Goal: Task Accomplishment & Management: Complete application form

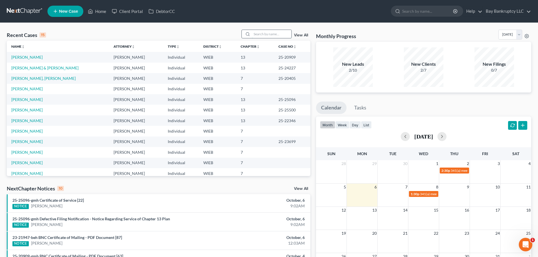
click at [261, 32] on input "search" at bounding box center [272, 34] width 40 height 8
type input "[PERSON_NAME]"
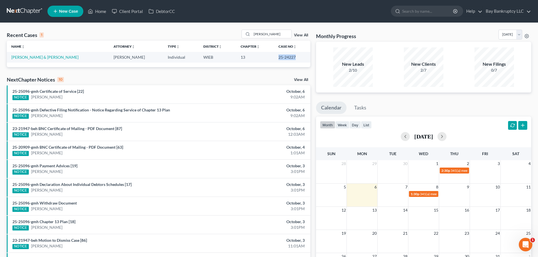
drag, startPoint x: 268, startPoint y: 60, endPoint x: 287, endPoint y: 61, distance: 18.4
click at [287, 61] on td "25-24227" at bounding box center [292, 57] width 36 height 10
copy td "25-24227"
click at [33, 56] on link "[PERSON_NAME] & [PERSON_NAME]" at bounding box center [44, 57] width 67 height 5
select select "4"
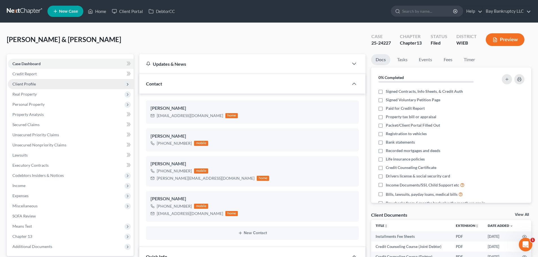
click at [33, 82] on span "Client Profile" at bounding box center [23, 84] width 23 height 5
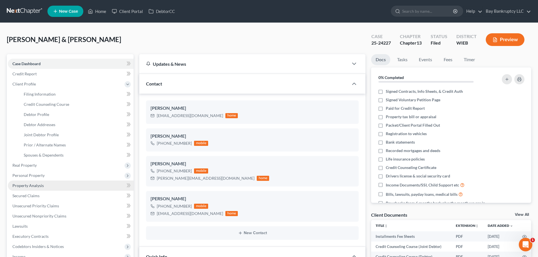
scroll to position [223, 0]
click at [44, 112] on span "Debtor Profile" at bounding box center [36, 114] width 25 height 5
select select "1"
select select "4"
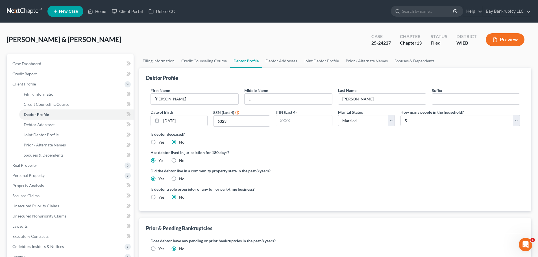
radio input "true"
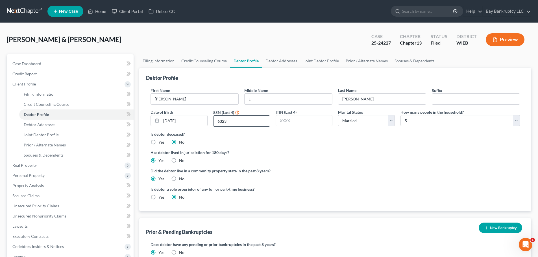
drag, startPoint x: 228, startPoint y: 122, endPoint x: 218, endPoint y: 123, distance: 10.2
click at [218, 123] on input "6323" at bounding box center [242, 121] width 56 height 11
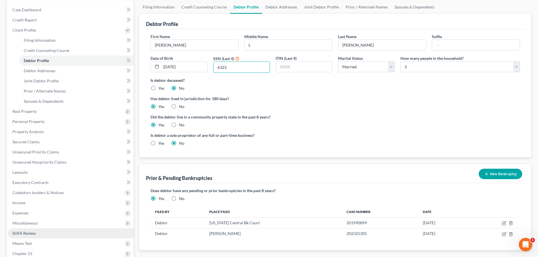
scroll to position [113, 0]
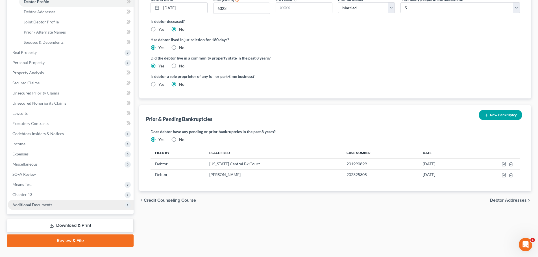
click at [40, 205] on span "Additional Documents" at bounding box center [32, 205] width 40 height 5
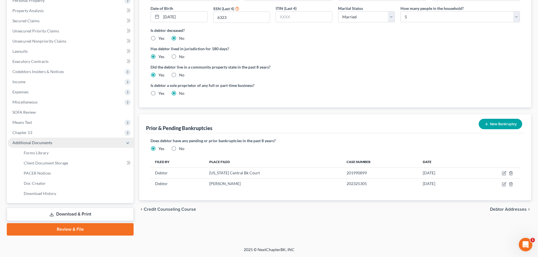
scroll to position [104, 0]
click at [43, 170] on link "PACER Notices" at bounding box center [76, 173] width 114 height 10
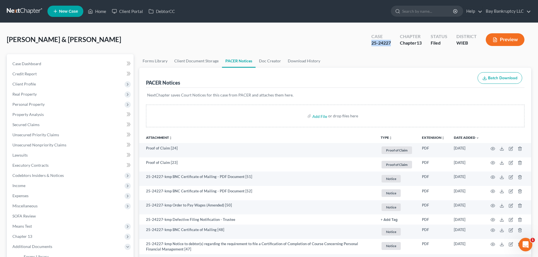
drag, startPoint x: 370, startPoint y: 45, endPoint x: 393, endPoint y: 49, distance: 23.1
click at [393, 49] on div "Case 25-24227 Chapter Chapter 13 Status Filed District WIEB Preview" at bounding box center [448, 40] width 167 height 20
copy div "25-24227"
click at [101, 8] on link "Home" at bounding box center [97, 11] width 24 height 10
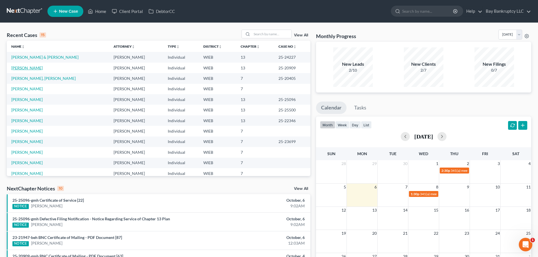
click at [23, 68] on link "[PERSON_NAME]" at bounding box center [26, 68] width 31 height 5
select select "1"
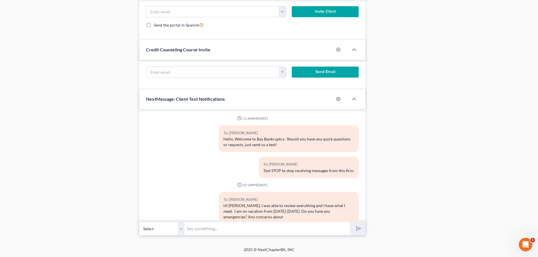
scroll to position [36099, 0]
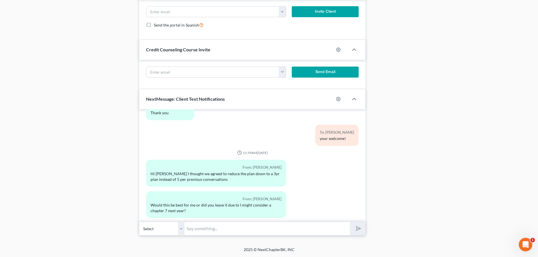
click at [201, 226] on input "text" at bounding box center [268, 229] width 166 height 14
type input "if it is directly from Prestige then sure. if from the court then no"
click at [359, 233] on button "submit" at bounding box center [358, 228] width 16 height 13
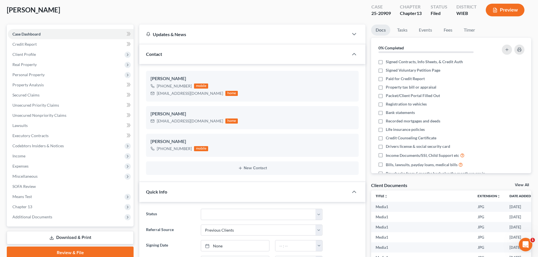
scroll to position [0, 0]
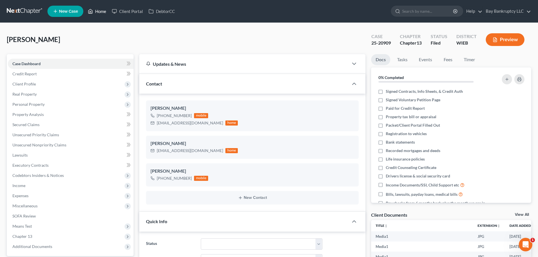
drag, startPoint x: 100, startPoint y: 12, endPoint x: 298, endPoint y: 3, distance: 198.0
click at [100, 12] on link "Home" at bounding box center [97, 11] width 24 height 10
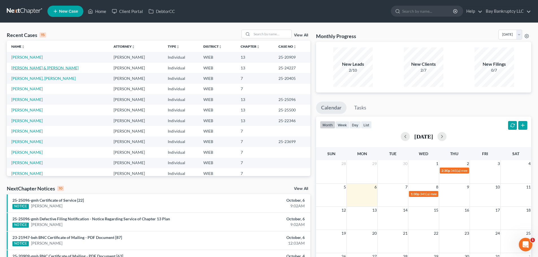
click at [19, 67] on link "[PERSON_NAME] & [PERSON_NAME]" at bounding box center [44, 68] width 67 height 5
select select "2"
select select "4"
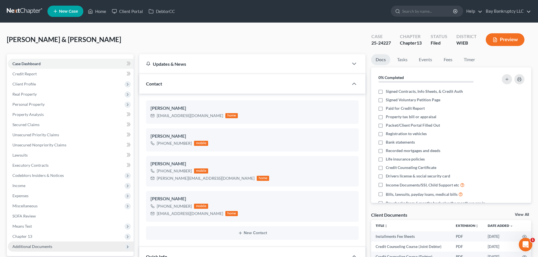
click at [39, 244] on span "Additional Documents" at bounding box center [32, 246] width 40 height 5
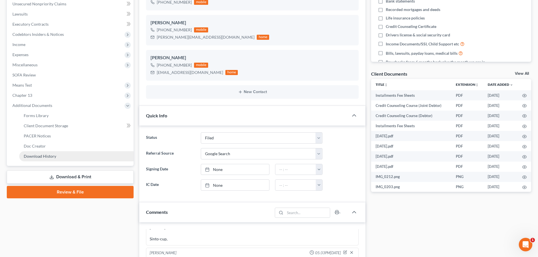
scroll to position [727, 0]
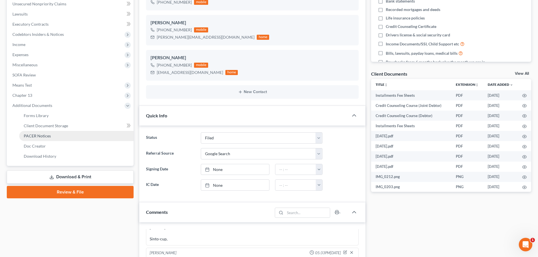
click at [36, 137] on span "PACER Notices" at bounding box center [37, 136] width 27 height 5
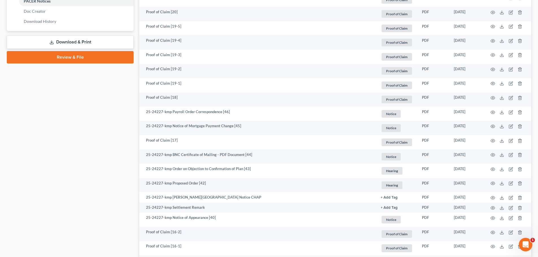
scroll to position [283, 0]
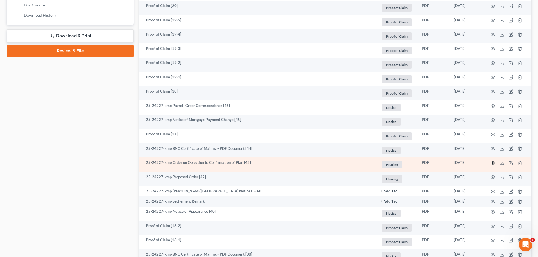
click at [492, 162] on icon "button" at bounding box center [493, 163] width 4 height 3
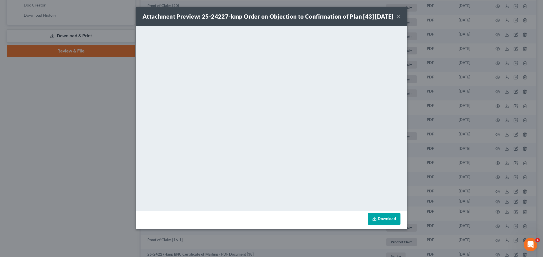
click at [398, 20] on button "×" at bounding box center [398, 16] width 4 height 7
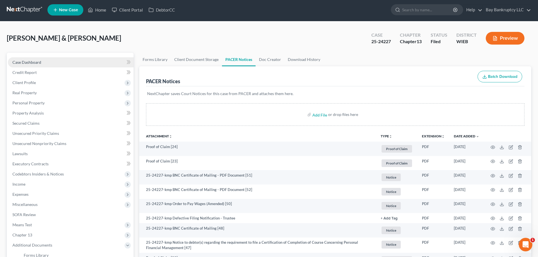
scroll to position [0, 0]
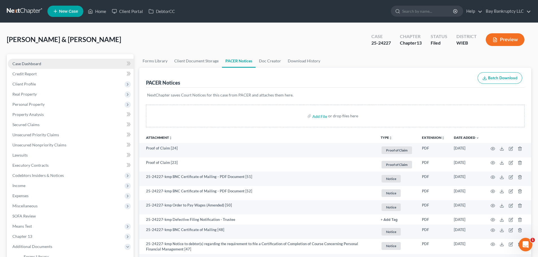
click at [30, 63] on span "Case Dashboard" at bounding box center [26, 63] width 29 height 5
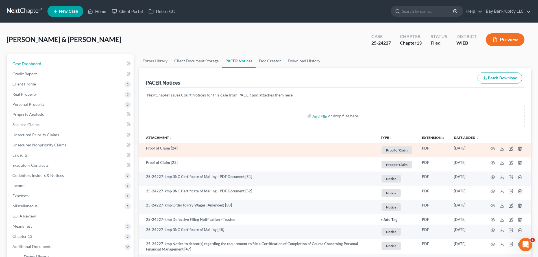
select select "4"
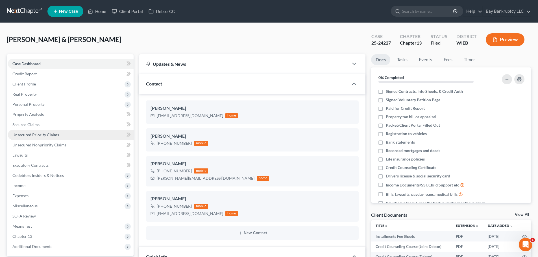
click at [26, 134] on span "Unsecured Priority Claims" at bounding box center [35, 135] width 47 height 5
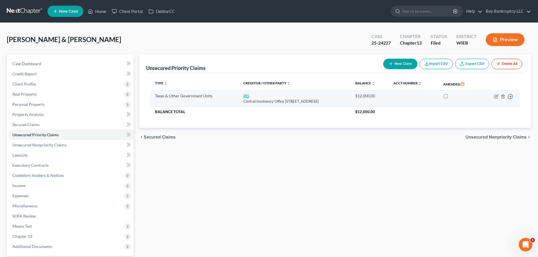
click at [244, 96] on link "IRS" at bounding box center [247, 96] width 6 height 5
select select "0"
select select "39"
select select "2"
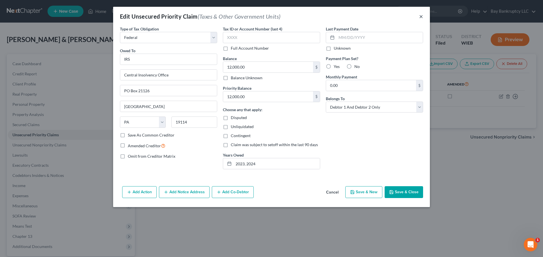
click at [422, 19] on button "×" at bounding box center [421, 16] width 4 height 7
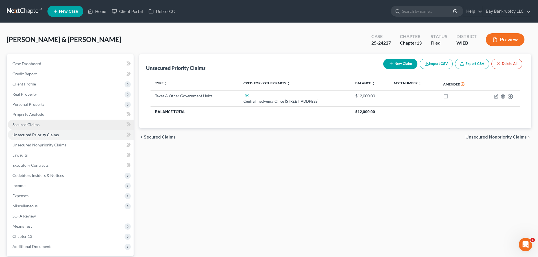
click at [31, 126] on span "Secured Claims" at bounding box center [25, 124] width 27 height 5
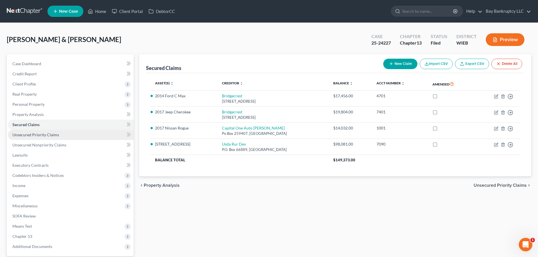
click at [55, 133] on span "Unsecured Priority Claims" at bounding box center [35, 135] width 47 height 5
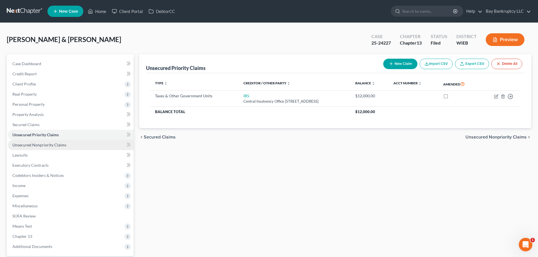
click at [54, 141] on link "Unsecured Nonpriority Claims" at bounding box center [71, 145] width 126 height 10
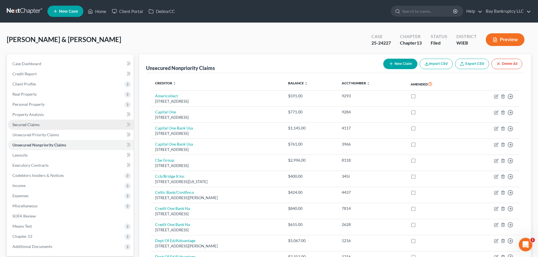
click at [34, 126] on span "Secured Claims" at bounding box center [25, 124] width 27 height 5
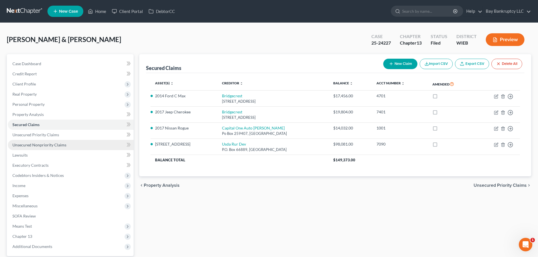
click at [59, 146] on span "Unsecured Nonpriority Claims" at bounding box center [39, 145] width 54 height 5
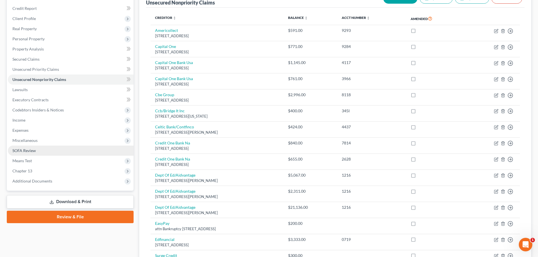
scroll to position [141, 0]
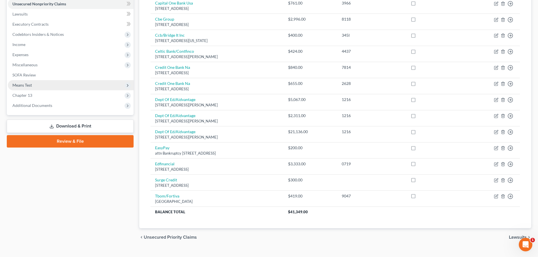
click at [33, 86] on span "Means Test" at bounding box center [71, 85] width 126 height 10
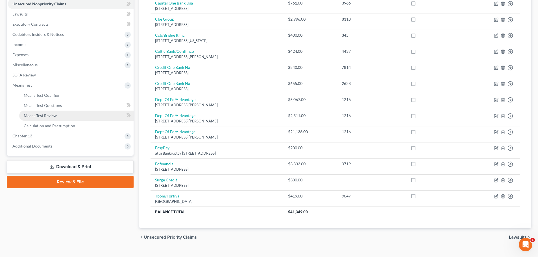
click at [43, 116] on span "Means Test Review" at bounding box center [40, 115] width 33 height 5
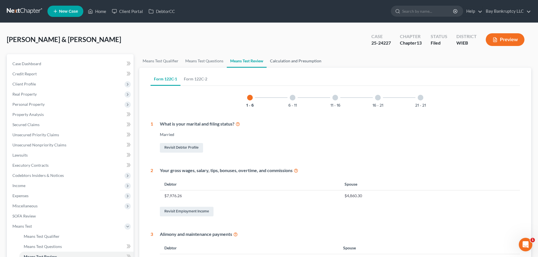
click at [274, 60] on link "Calculation and Presumption" at bounding box center [296, 61] width 58 height 14
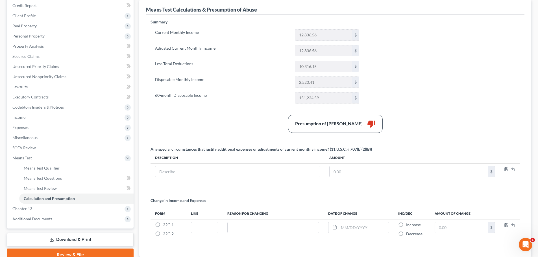
scroll to position [108, 0]
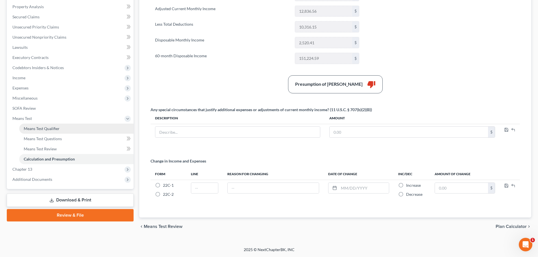
click at [49, 133] on link "Means Test Qualifier" at bounding box center [76, 129] width 114 height 10
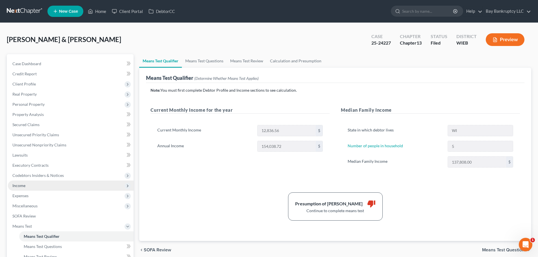
click at [27, 186] on span "Income" at bounding box center [71, 186] width 126 height 10
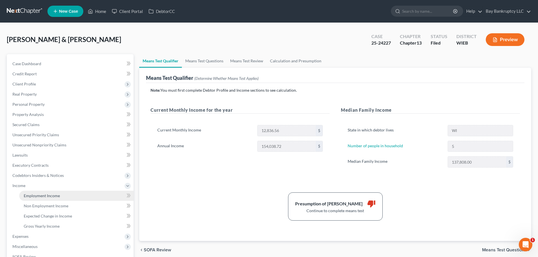
click at [38, 196] on span "Employment Income" at bounding box center [42, 196] width 36 height 5
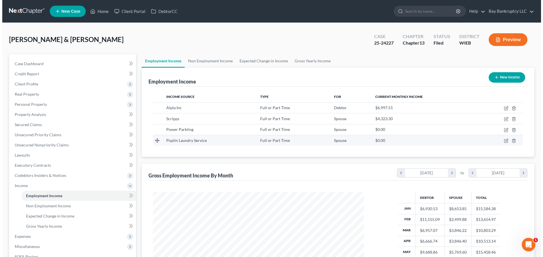
scroll to position [105, 222]
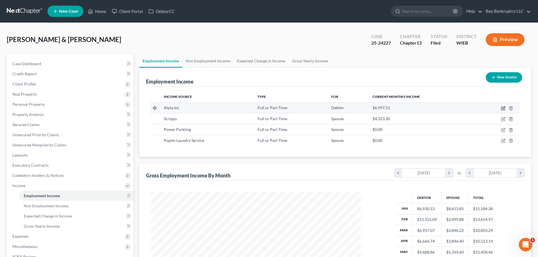
click at [504, 109] on icon "button" at bounding box center [503, 108] width 5 height 5
select select "0"
select select "52"
select select "2"
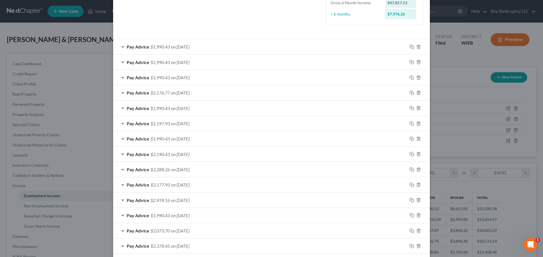
scroll to position [170, 0]
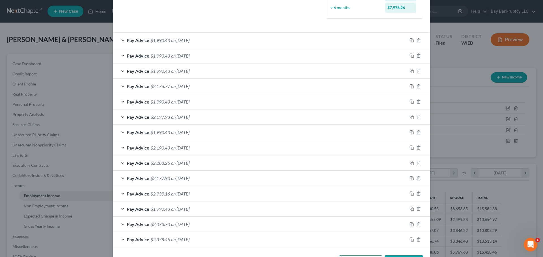
click at [183, 39] on span "on [DATE]" at bounding box center [180, 40] width 18 height 5
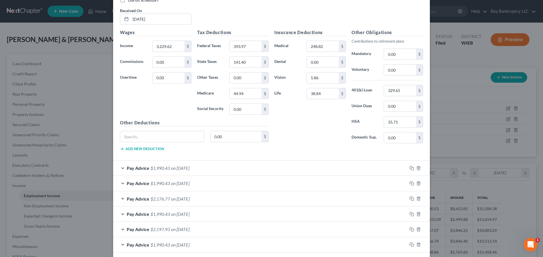
scroll to position [254, 0]
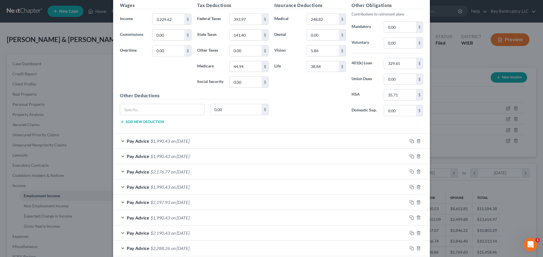
click at [183, 141] on span "on [DATE]" at bounding box center [180, 140] width 18 height 5
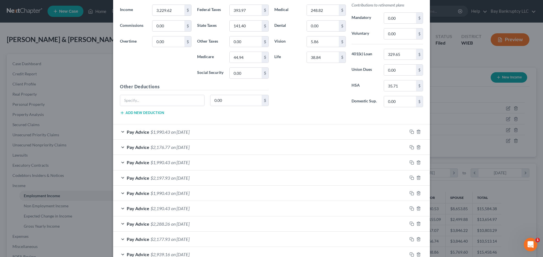
scroll to position [452, 0]
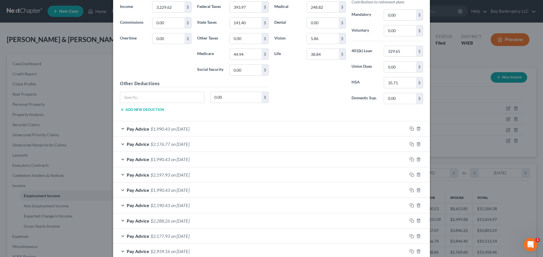
click at [186, 127] on span "on [DATE]" at bounding box center [180, 128] width 18 height 5
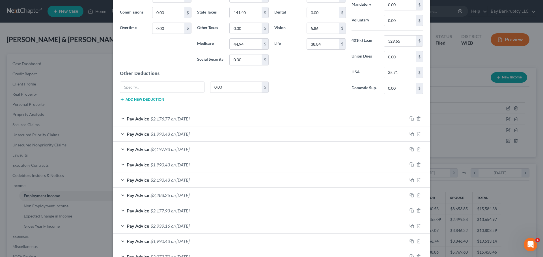
scroll to position [650, 0]
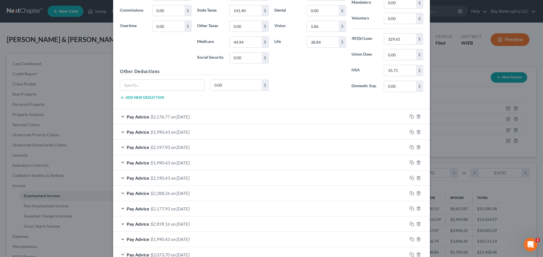
click at [180, 114] on span "on [DATE]" at bounding box center [180, 116] width 18 height 5
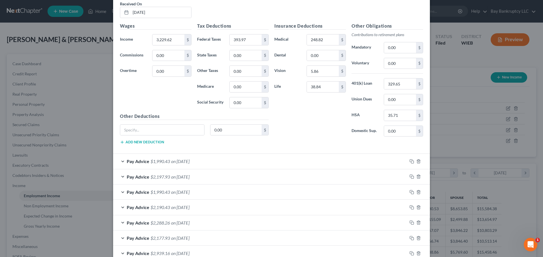
scroll to position [791, 0]
click at [189, 162] on span "on [DATE]" at bounding box center [180, 160] width 18 height 5
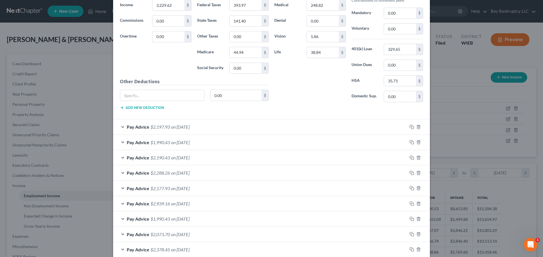
scroll to position [1017, 0]
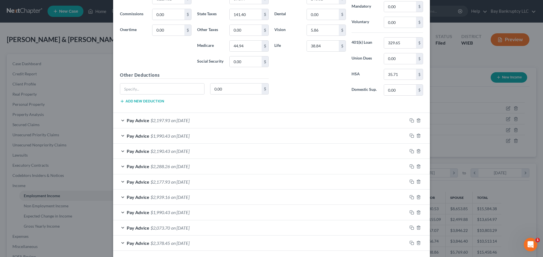
click at [184, 118] on div "Pay Advice $2,197.93 on [DATE]" at bounding box center [260, 120] width 294 height 15
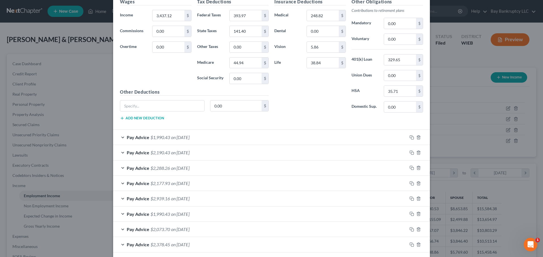
scroll to position [1212, 0]
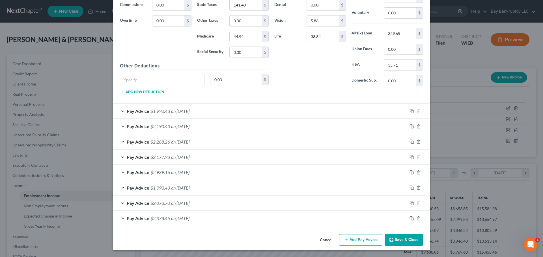
click at [187, 107] on div "Pay Advice $1,990.43 on [DATE]" at bounding box center [260, 111] width 294 height 15
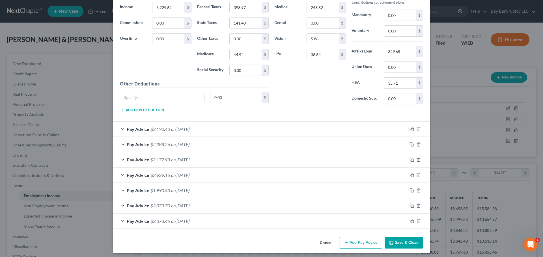
scroll to position [1383, 0]
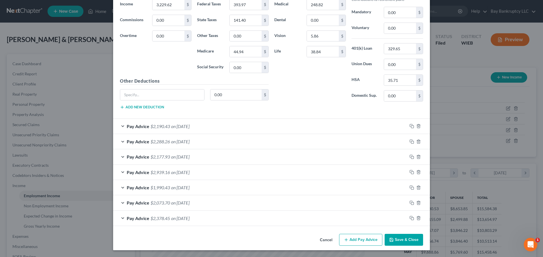
click at [189, 125] on span "on [DATE]" at bounding box center [180, 126] width 18 height 5
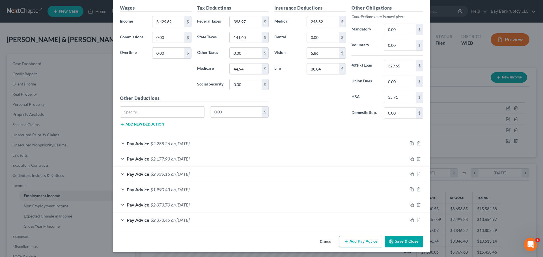
scroll to position [1553, 0]
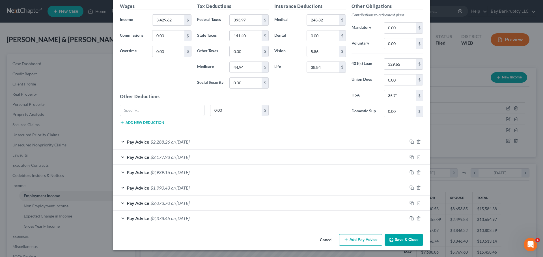
click at [186, 142] on span "on [DATE]" at bounding box center [180, 141] width 18 height 5
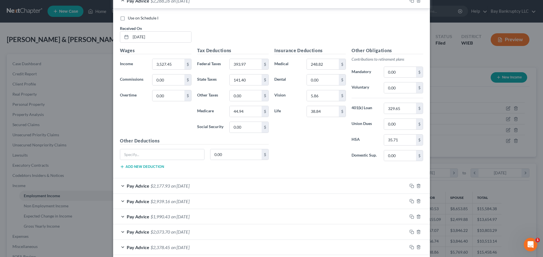
scroll to position [1723, 0]
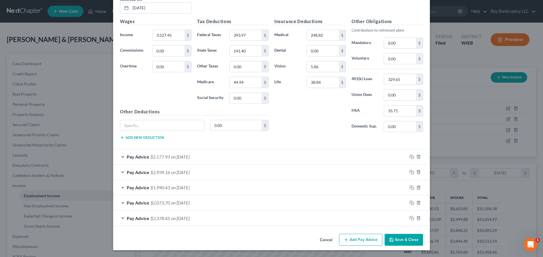
click at [189, 156] on span "on [DATE]" at bounding box center [180, 156] width 18 height 5
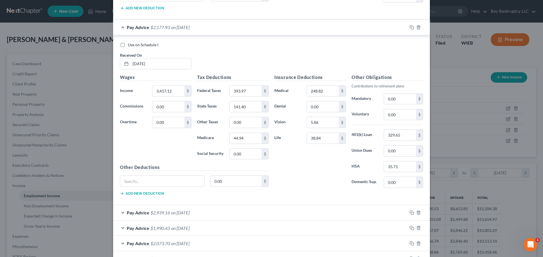
scroll to position [1865, 0]
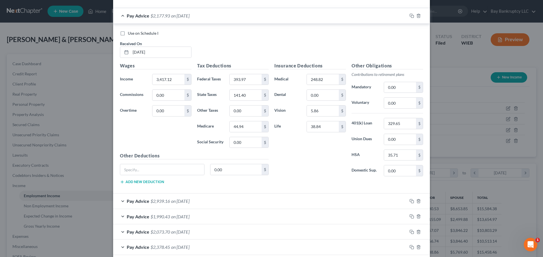
click at [189, 203] on span "on [DATE]" at bounding box center [180, 201] width 18 height 5
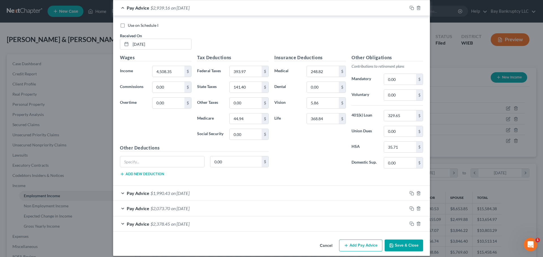
scroll to position [2062, 0]
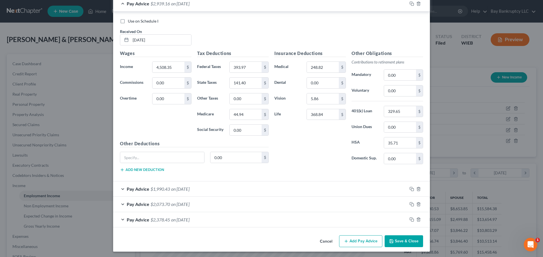
click at [189, 189] on span "on [DATE]" at bounding box center [180, 189] width 18 height 5
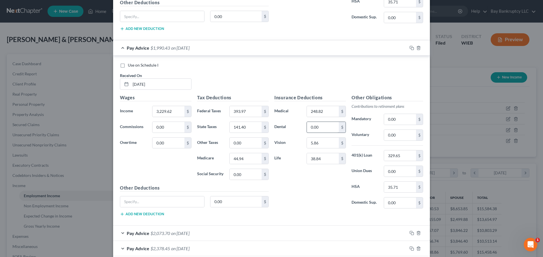
scroll to position [2234, 0]
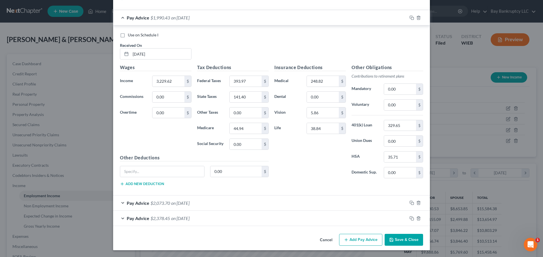
click at [189, 205] on span "on [DATE]" at bounding box center [180, 203] width 18 height 5
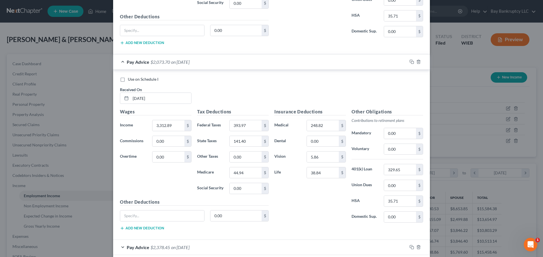
scroll to position [2404, 0]
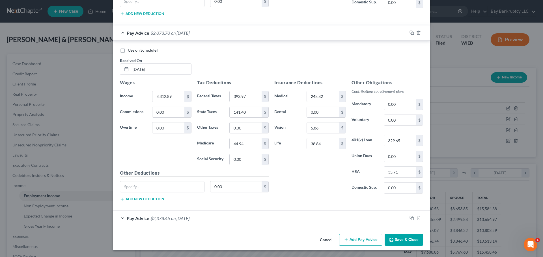
click at [181, 219] on span "on [DATE]" at bounding box center [180, 218] width 18 height 5
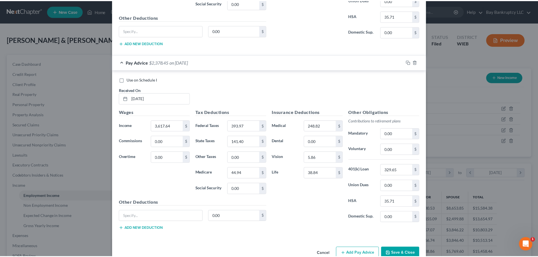
scroll to position [2574, 0]
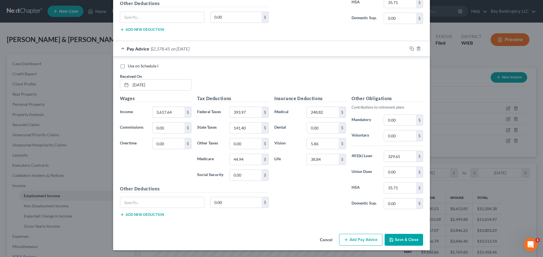
click at [394, 240] on button "Save & Close" at bounding box center [403, 240] width 38 height 12
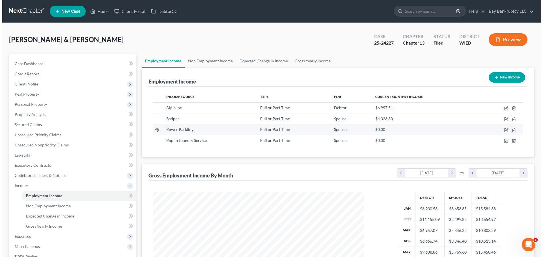
scroll to position [282495, 282379]
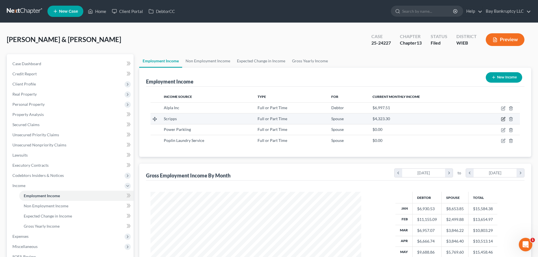
click at [505, 118] on icon "button" at bounding box center [504, 119] width 3 height 3
select select "0"
select select "52"
select select "2"
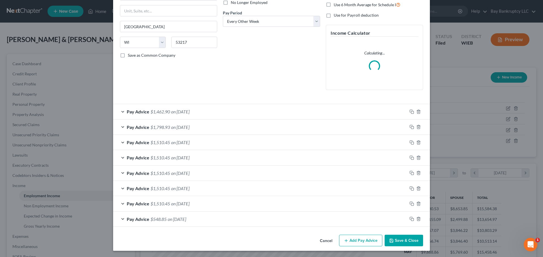
scroll to position [81, 0]
click at [158, 109] on span "$1,462.90" at bounding box center [159, 111] width 19 height 5
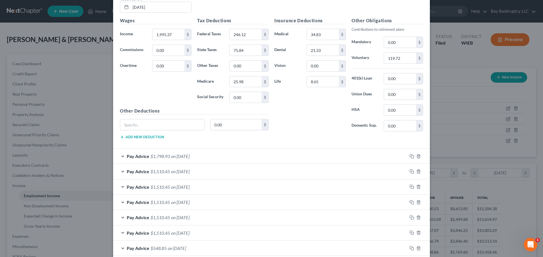
scroll to position [222, 0]
click at [182, 154] on span "on [DATE]" at bounding box center [180, 155] width 18 height 5
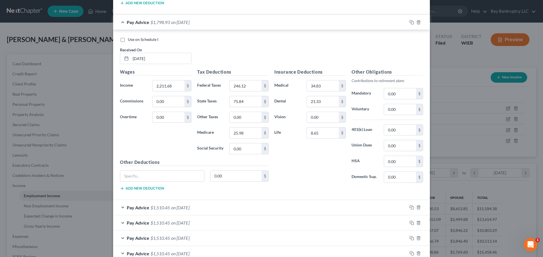
scroll to position [363, 0]
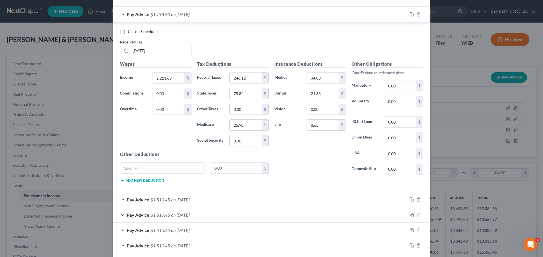
click at [179, 197] on span "on [DATE]" at bounding box center [180, 199] width 18 height 5
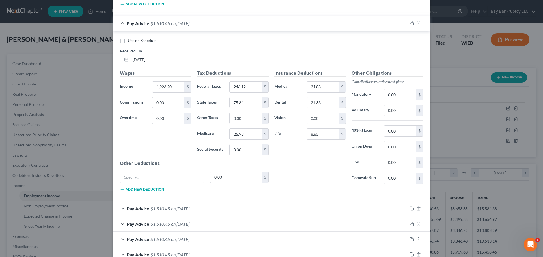
scroll to position [589, 0]
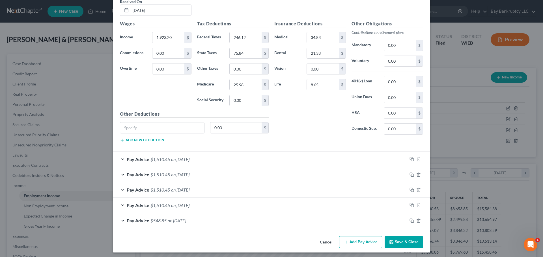
click at [178, 159] on span "on [DATE]" at bounding box center [180, 159] width 18 height 5
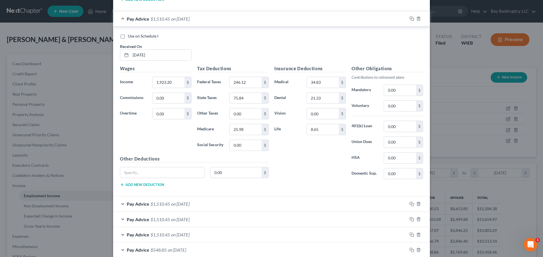
scroll to position [731, 0]
click at [188, 204] on span "on [DATE]" at bounding box center [180, 203] width 18 height 5
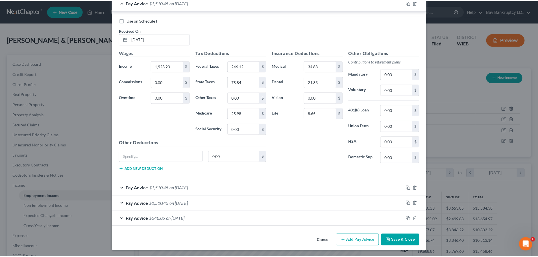
scroll to position [932, 0]
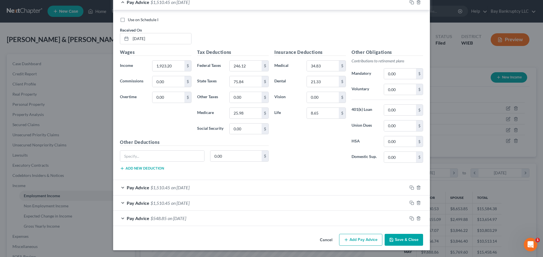
click at [391, 240] on icon "button" at bounding box center [391, 240] width 5 height 5
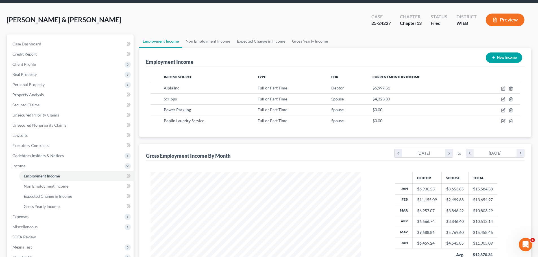
scroll to position [85, 0]
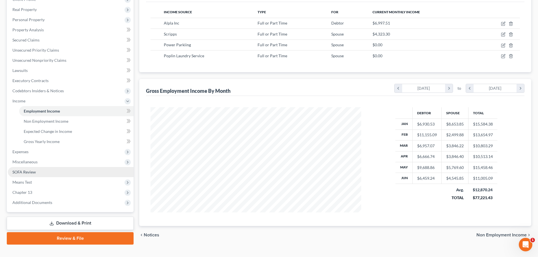
click at [41, 171] on link "SOFA Review" at bounding box center [71, 172] width 126 height 10
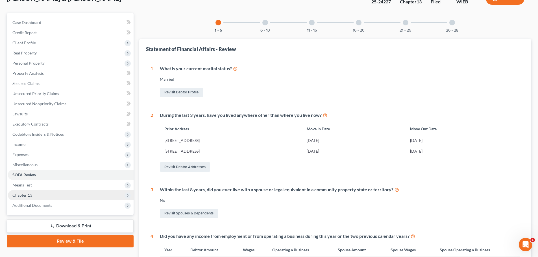
scroll to position [57, 0]
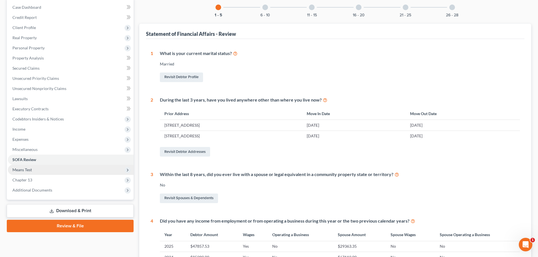
click at [34, 167] on span "Means Test" at bounding box center [71, 170] width 126 height 10
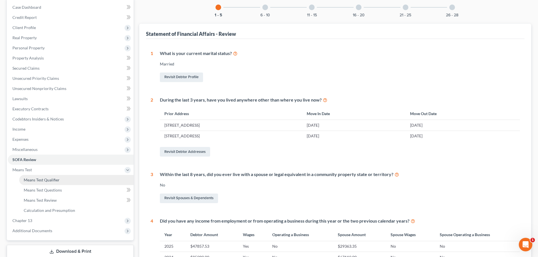
click at [47, 183] on link "Means Test Qualifier" at bounding box center [76, 180] width 114 height 10
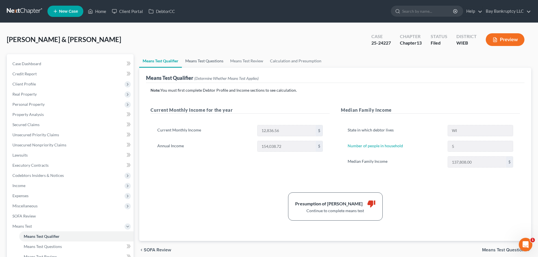
click at [211, 61] on link "Means Test Questions" at bounding box center [204, 61] width 45 height 14
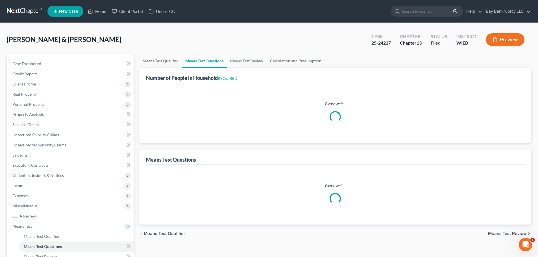
select select "1"
select select "60"
select select "1"
select select "60"
select select "1"
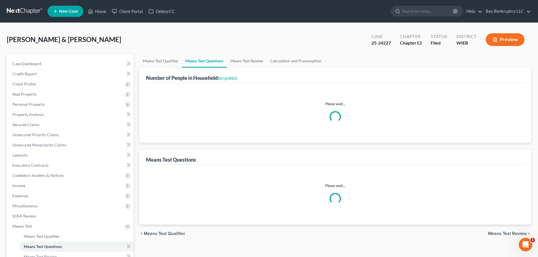
select select "60"
select select "0"
select select "60"
select select "2"
select select "3"
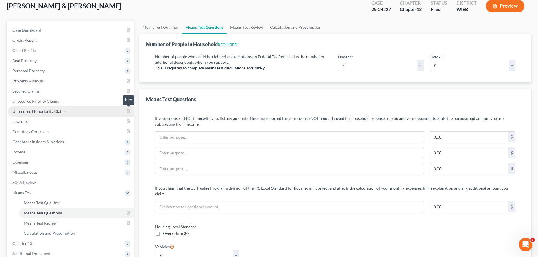
scroll to position [28, 0]
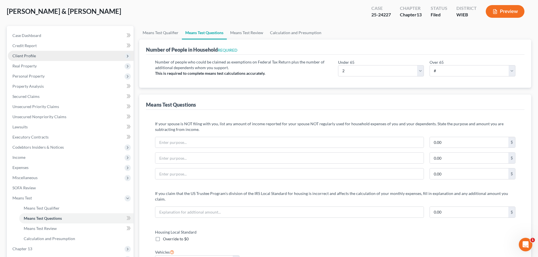
click at [19, 58] on span "Client Profile" at bounding box center [23, 55] width 23 height 5
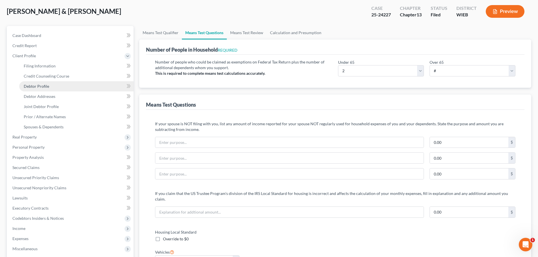
click at [31, 86] on span "Debtor Profile" at bounding box center [36, 86] width 25 height 5
select select "1"
select select "4"
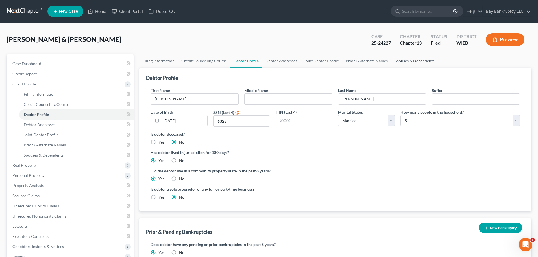
click at [410, 60] on link "Spouses & Dependents" at bounding box center [414, 61] width 47 height 14
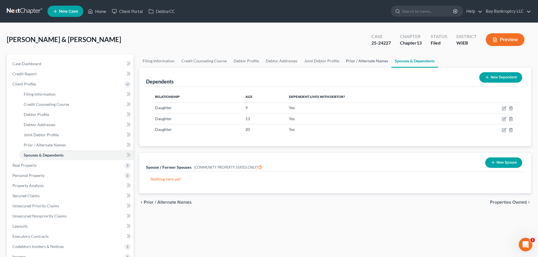
click at [355, 62] on link "Prior / Alternate Names" at bounding box center [367, 61] width 49 height 14
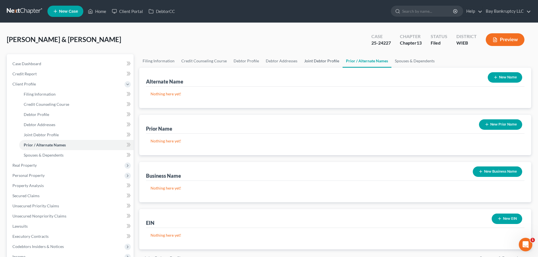
click at [318, 62] on link "Joint Debtor Profile" at bounding box center [322, 61] width 42 height 14
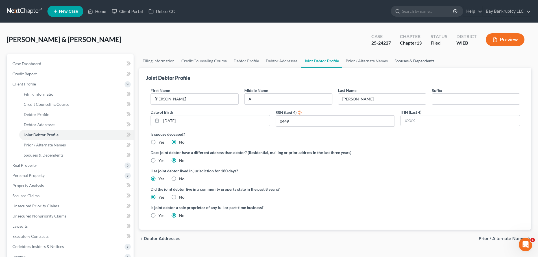
click at [399, 63] on link "Spouses & Dependents" at bounding box center [414, 61] width 47 height 14
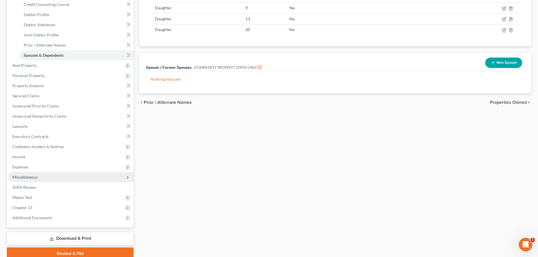
scroll to position [113, 0]
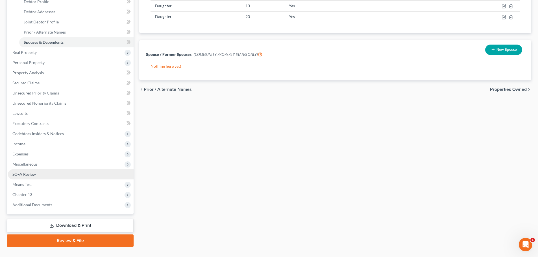
click at [42, 174] on link "SOFA Review" at bounding box center [71, 175] width 126 height 10
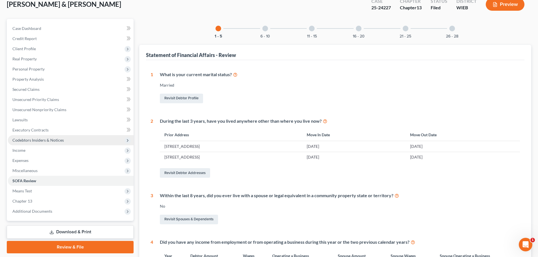
scroll to position [85, 0]
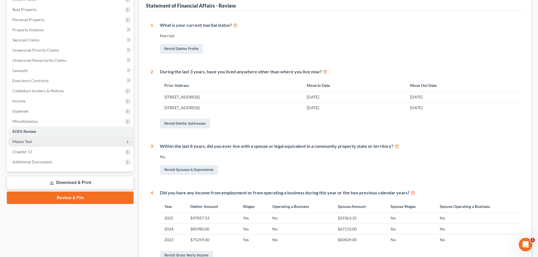
click at [31, 141] on span "Means Test" at bounding box center [21, 141] width 19 height 5
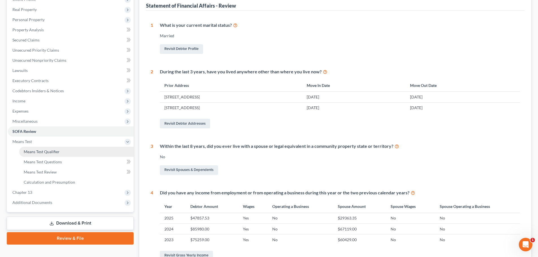
click at [44, 154] on span "Means Test Qualifier" at bounding box center [42, 151] width 36 height 5
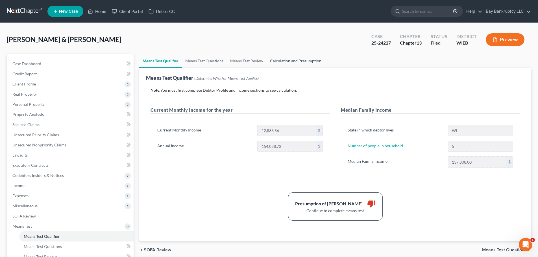
click at [290, 64] on link "Calculation and Presumption" at bounding box center [296, 61] width 58 height 14
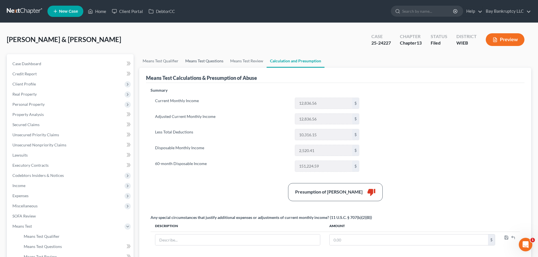
click at [199, 62] on link "Means Test Questions" at bounding box center [204, 61] width 45 height 14
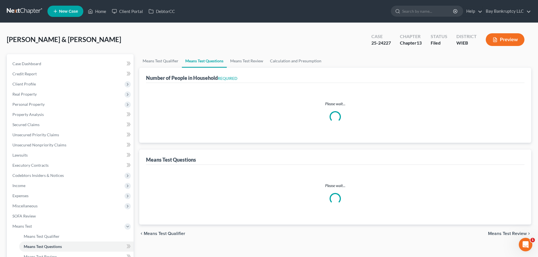
select select "1"
select select "60"
select select "1"
select select "60"
select select "1"
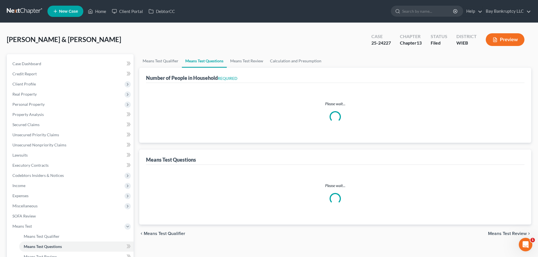
select select "60"
select select "0"
select select "60"
select select "2"
select select "3"
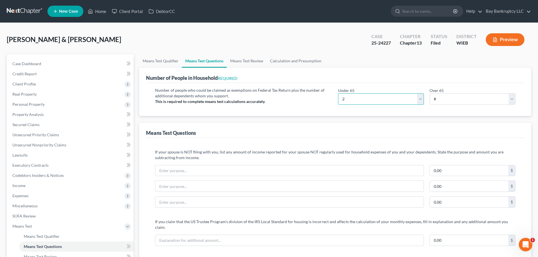
click at [408, 98] on select "# 0 1 2 3 4 5 6 7 8 9 10" at bounding box center [381, 99] width 86 height 11
select select "5"
click at [338, 94] on select "# 0 1 2 3 4 5 6 7 8 9 10" at bounding box center [381, 99] width 86 height 11
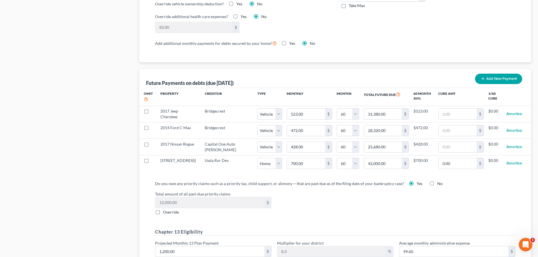
scroll to position [537, 0]
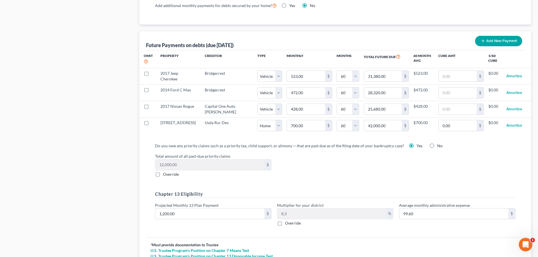
click at [315, 171] on div "Total amount of all past-due priority claims 12,000.00 $ Override" at bounding box center [335, 165] width 366 height 24
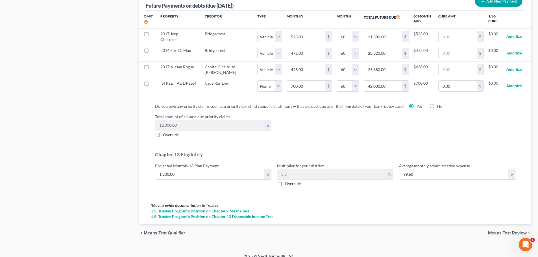
scroll to position [577, 0]
click at [187, 170] on input "1,200.00" at bounding box center [209, 173] width 109 height 11
type input "1"
type input "0.08"
type input "14"
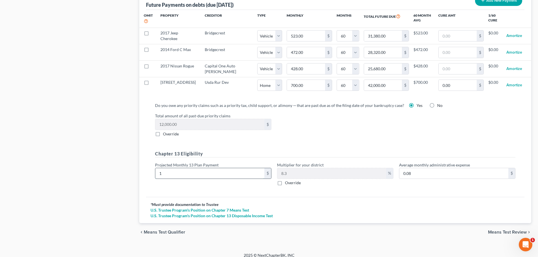
type input "1.16"
type input "140"
type input "11.62"
type input "1400"
type input "116.20"
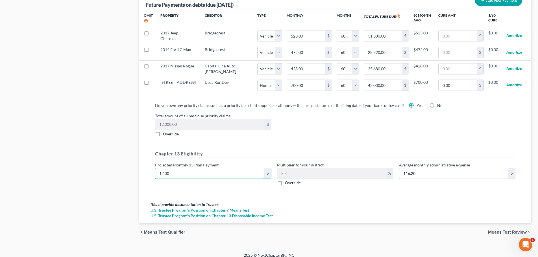
type input "1,400"
click at [220, 197] on div "* Must provide documentation to Trustee U.S. Trustee Program's Position on Chap…" at bounding box center [335, 210] width 379 height 26
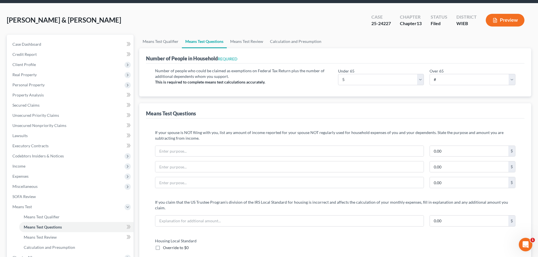
scroll to position [0, 0]
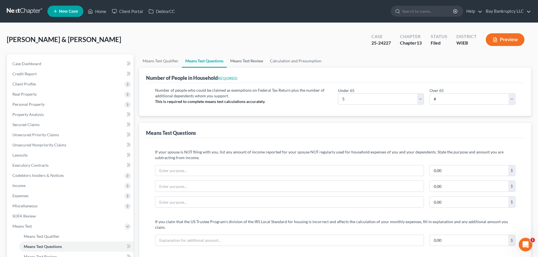
click at [233, 61] on link "Means Test Review" at bounding box center [247, 61] width 40 height 14
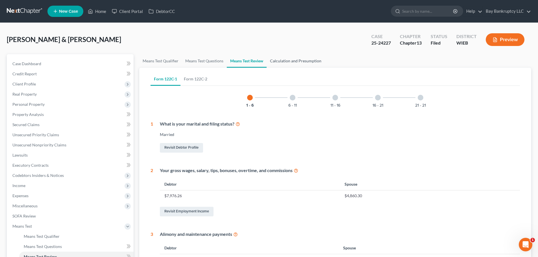
click at [282, 60] on link "Calculation and Presumption" at bounding box center [296, 61] width 58 height 14
